Goal: Navigation & Orientation: Go to known website

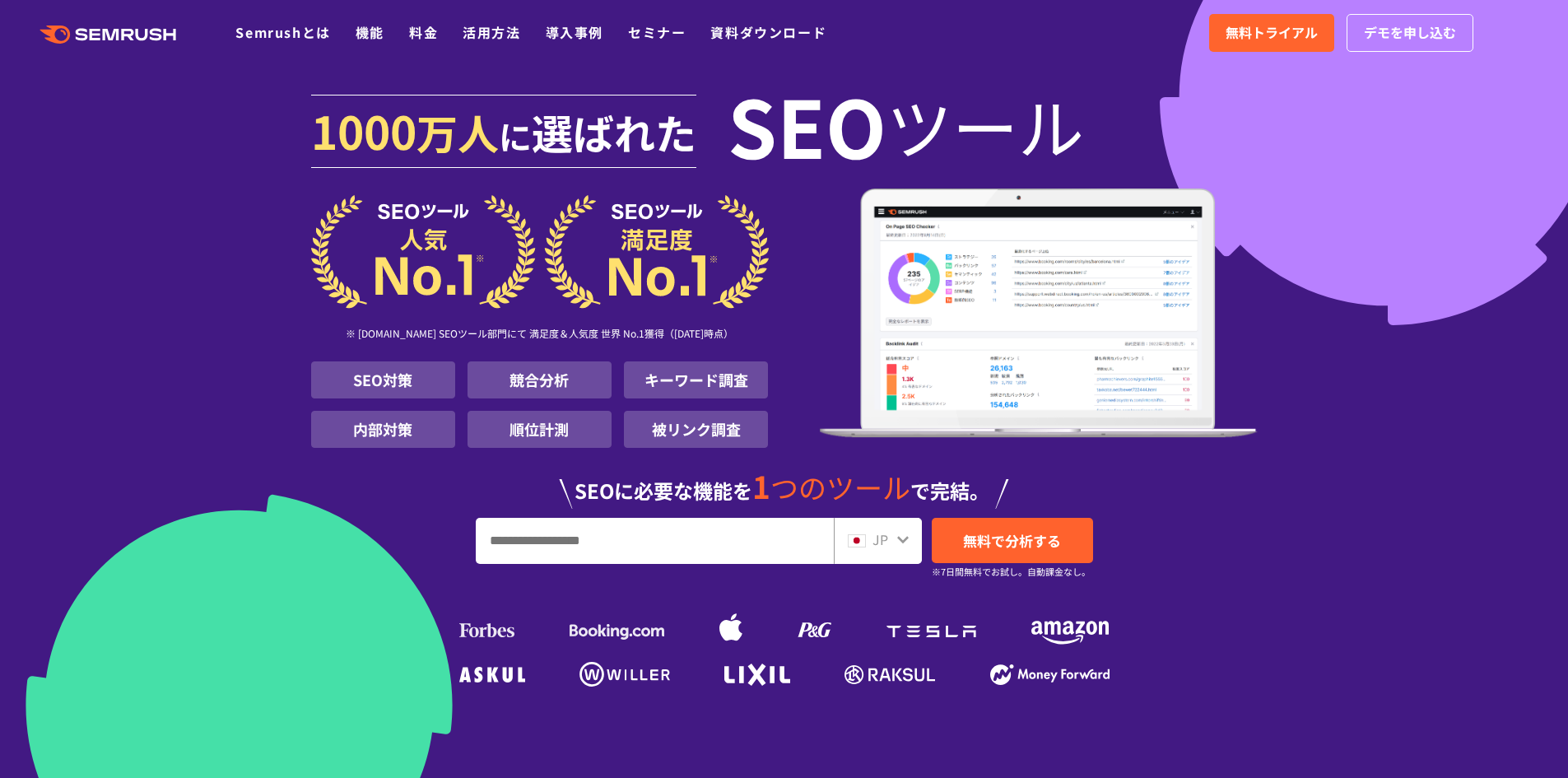
click at [742, 534] on input "URL、キーワードを入力してください" at bounding box center [654, 541] width 356 height 45
click at [1290, 28] on span "無料トライアル" at bounding box center [1271, 33] width 92 height 21
click at [750, 549] on input "URL、キーワードを入力してください" at bounding box center [654, 541] width 356 height 45
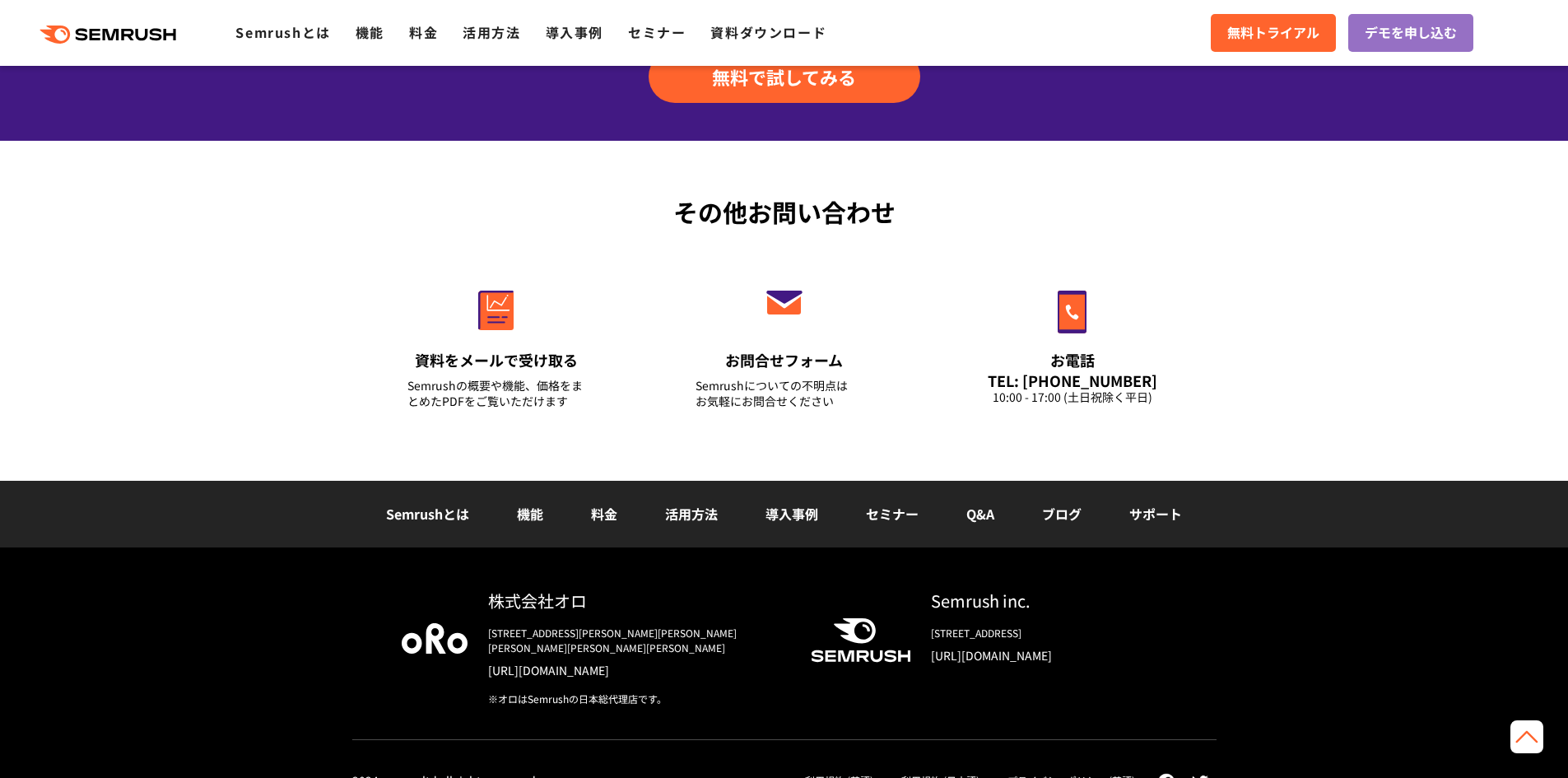
scroll to position [5730, 0]
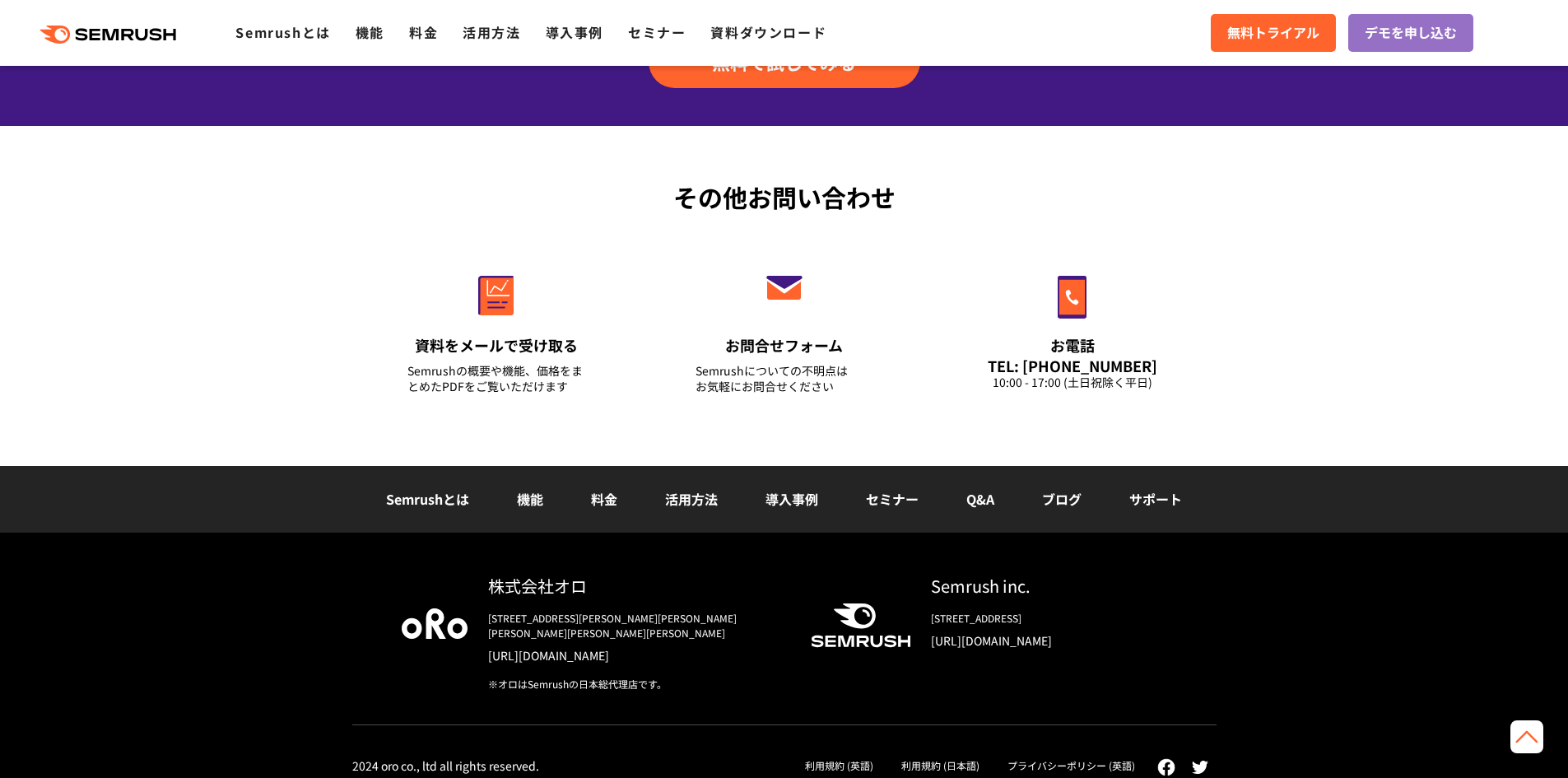
click at [67, 29] on icon at bounding box center [55, 35] width 30 height 18
